Goal: Transaction & Acquisition: Purchase product/service

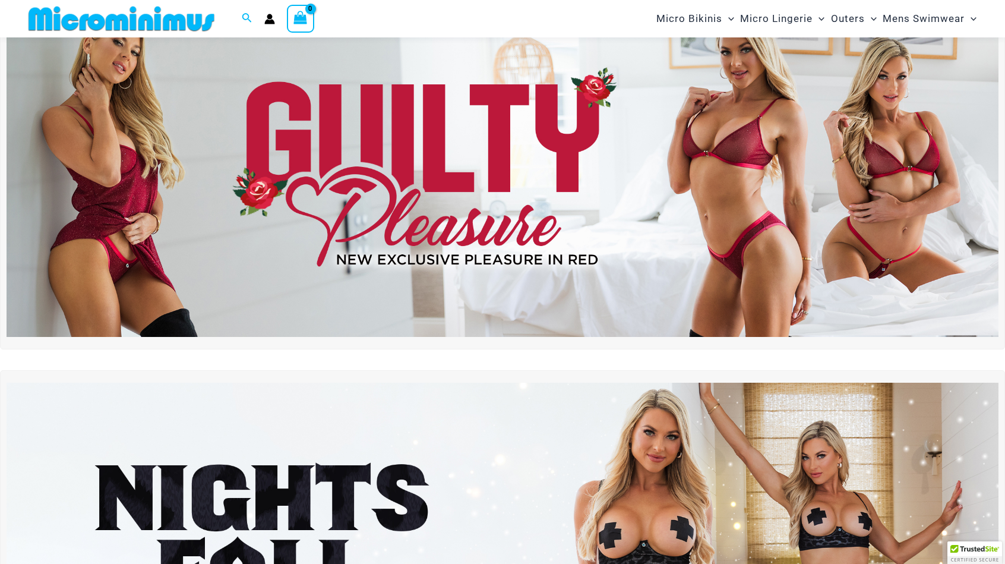
scroll to position [49, 0]
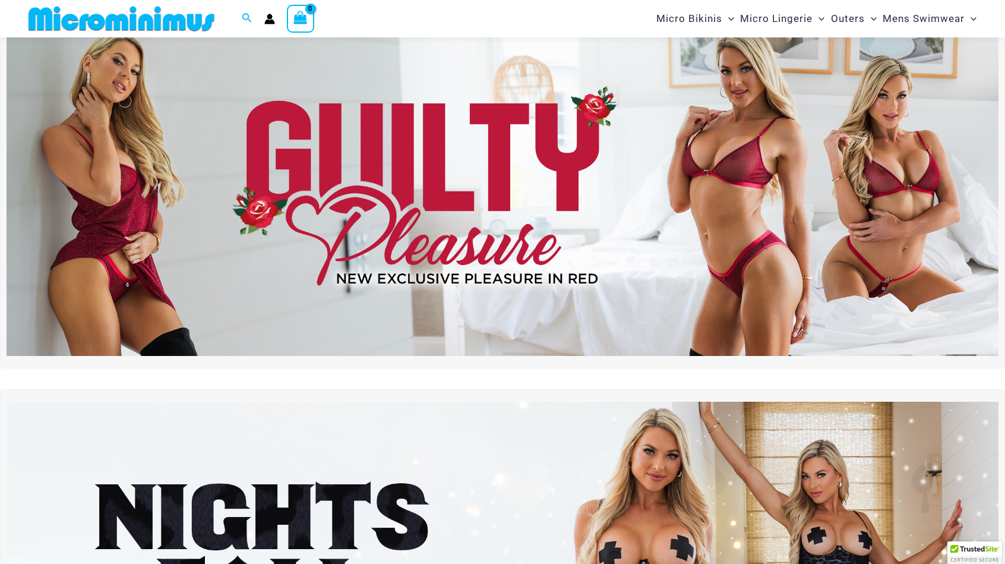
click at [485, 163] on img at bounding box center [503, 187] width 992 height 337
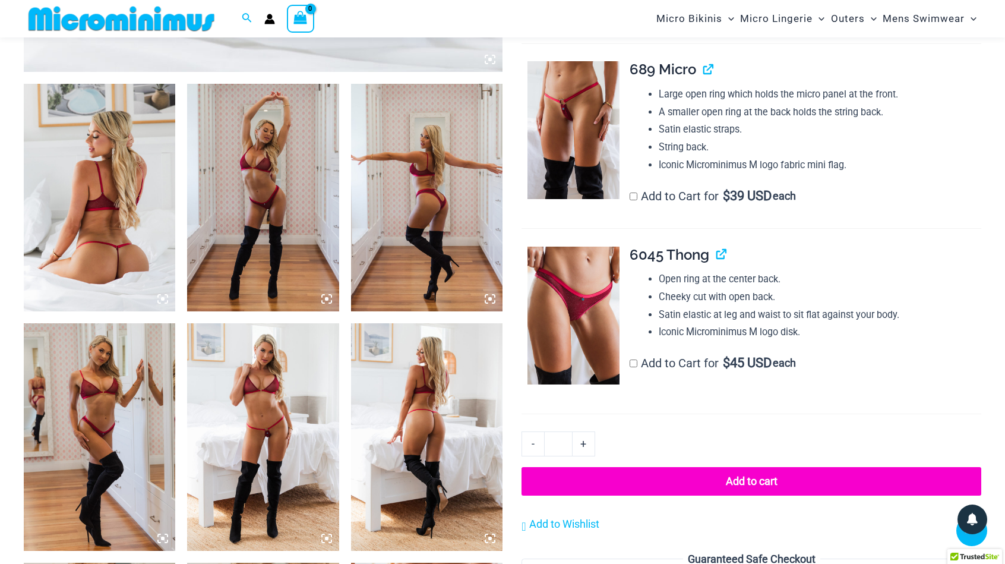
scroll to position [762, 0]
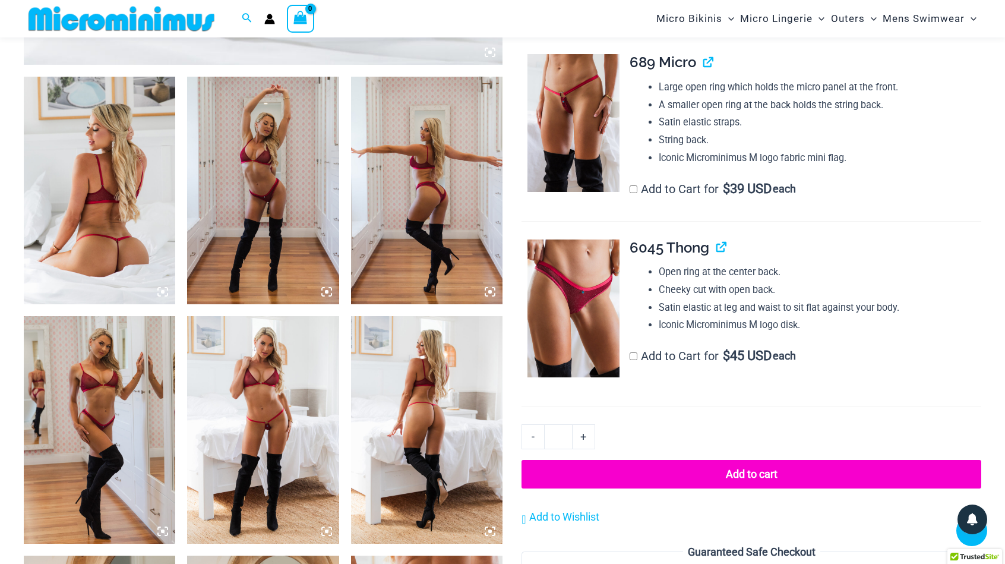
click at [434, 156] on img at bounding box center [427, 191] width 152 height 228
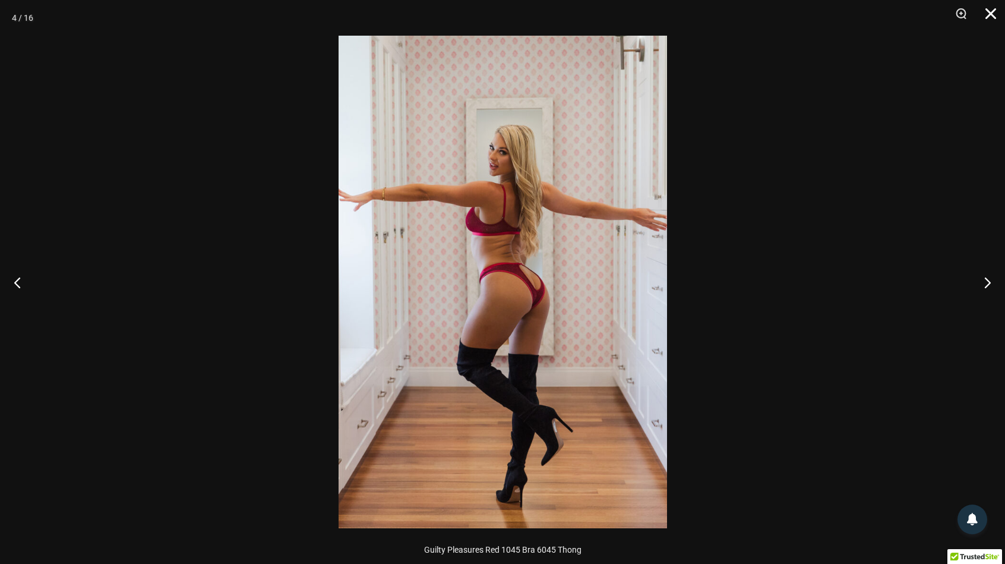
click at [990, 16] on button "Close" at bounding box center [987, 18] width 30 height 36
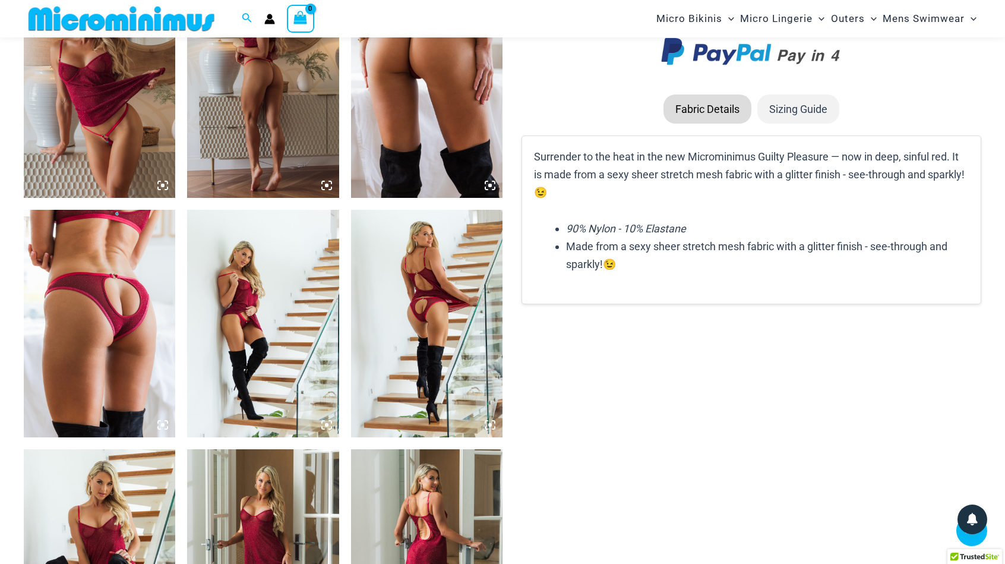
scroll to position [1356, 0]
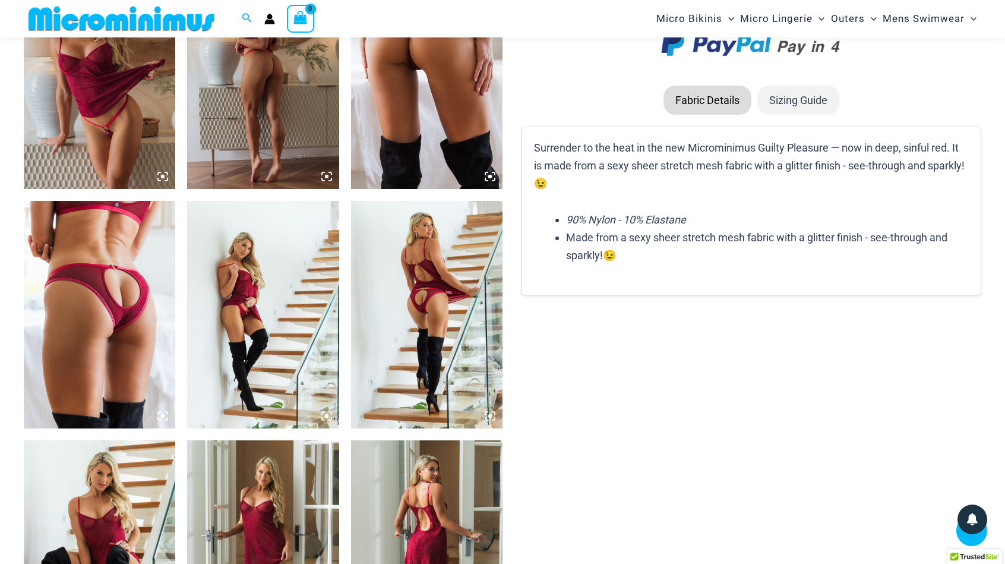
click at [116, 307] on img at bounding box center [100, 315] width 152 height 228
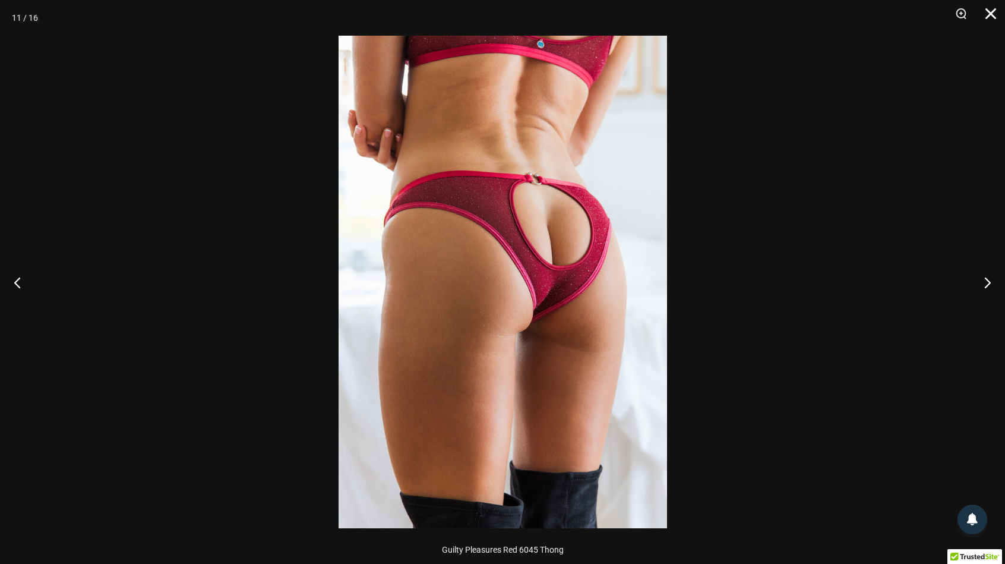
click at [988, 16] on button "Close" at bounding box center [987, 18] width 30 height 36
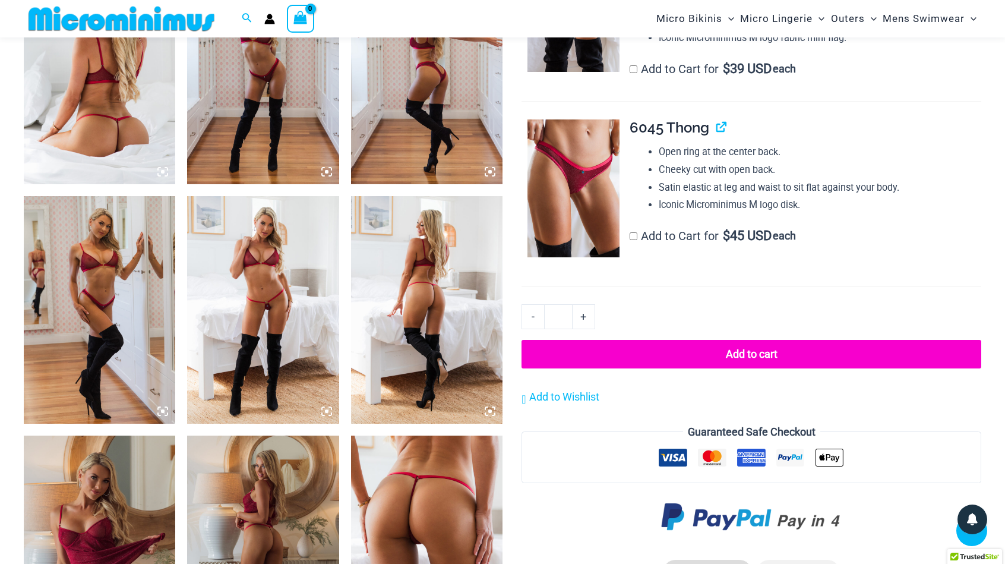
scroll to position [881, 0]
